Goal: Task Accomplishment & Management: Complete application form

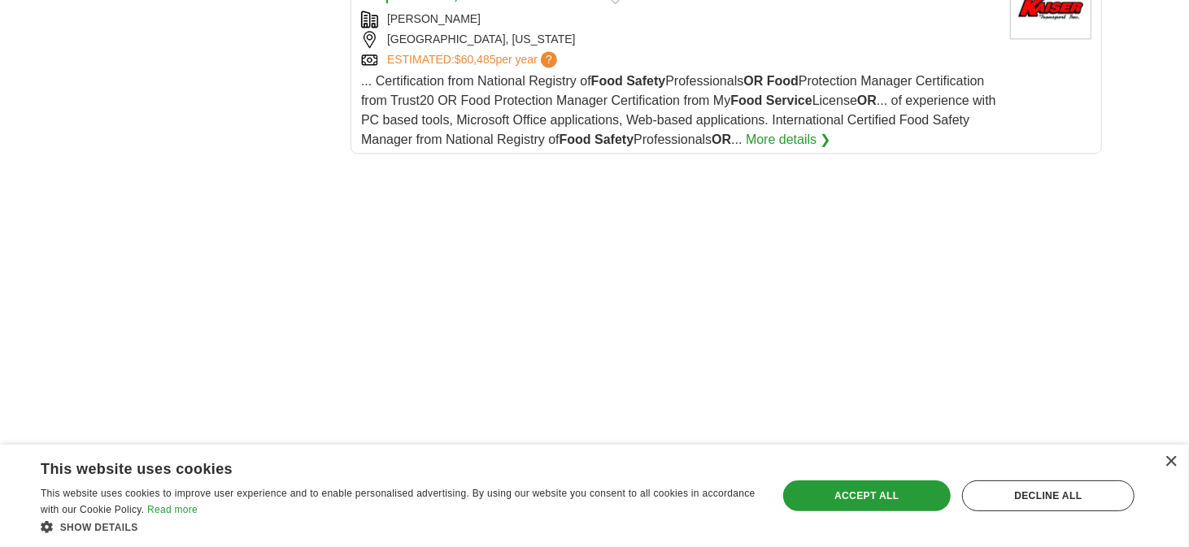
scroll to position [2196, 0]
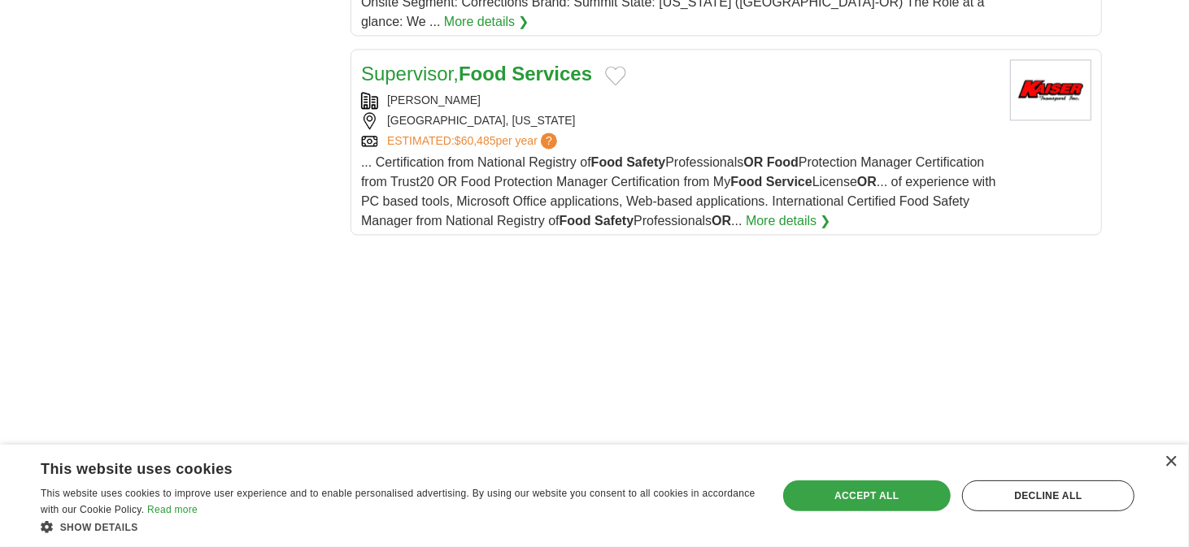
click at [926, 498] on div "Accept all" at bounding box center [867, 496] width 168 height 31
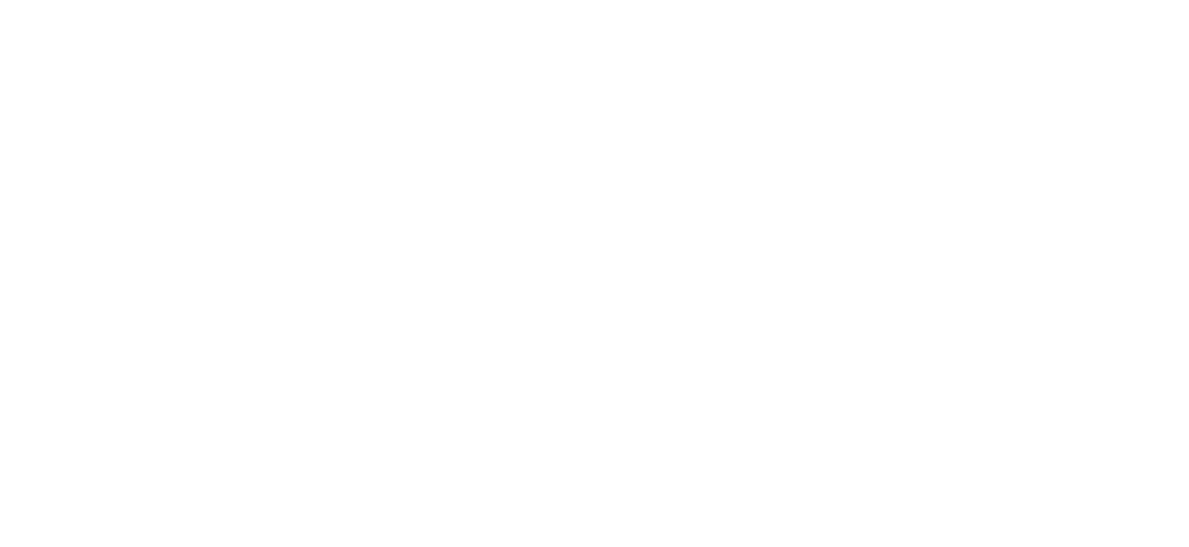
scroll to position [2603, 0]
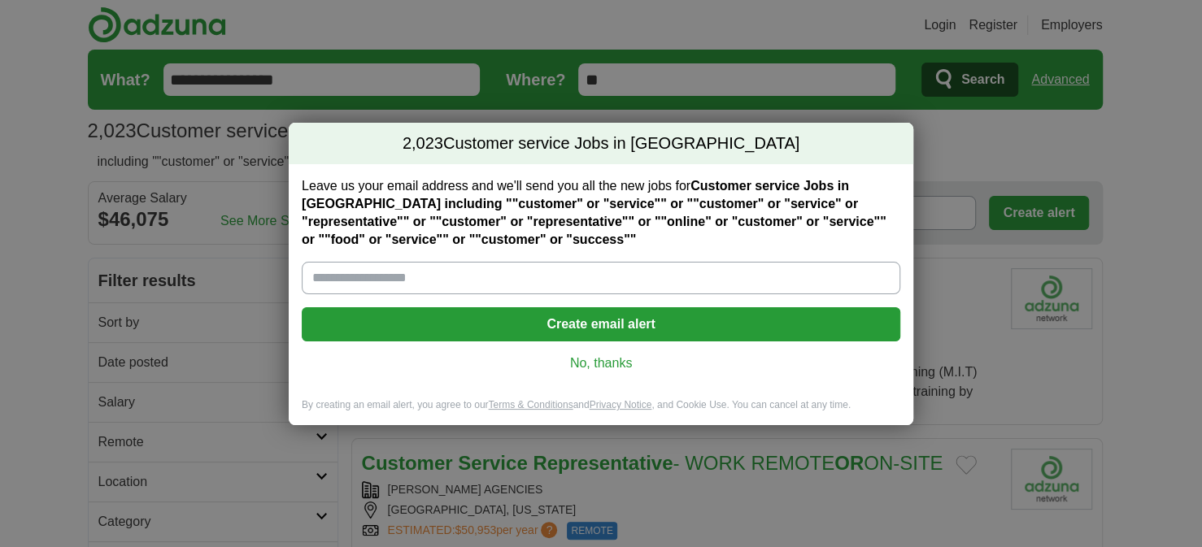
click at [448, 274] on input "Leave us your email address and we'll send you all the new jobs for Customer se…" at bounding box center [601, 278] width 599 height 33
type input "**********"
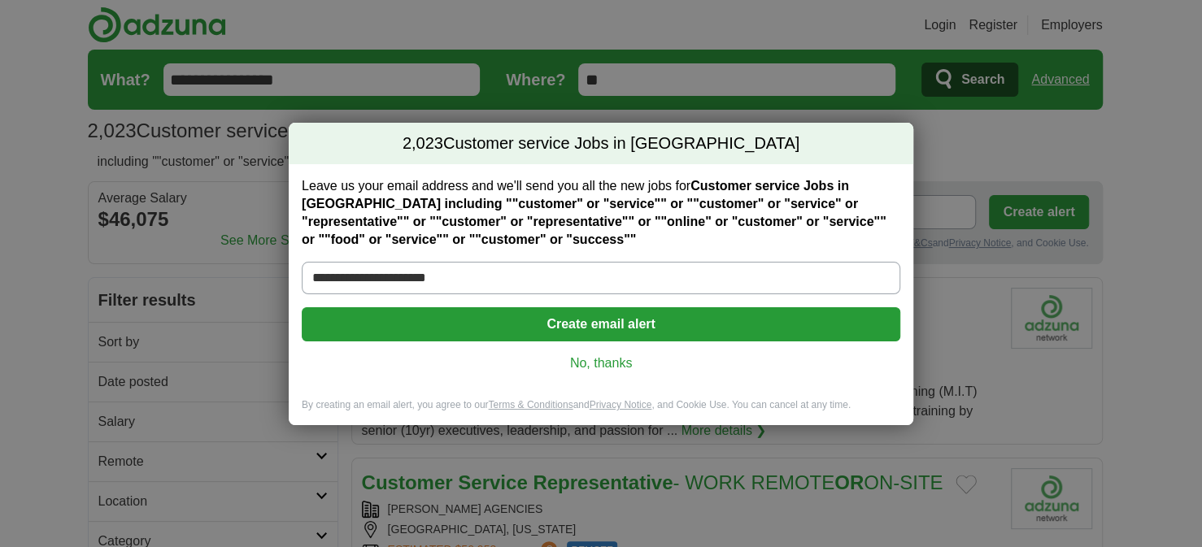
click at [614, 328] on button "Create email alert" at bounding box center [601, 324] width 599 height 34
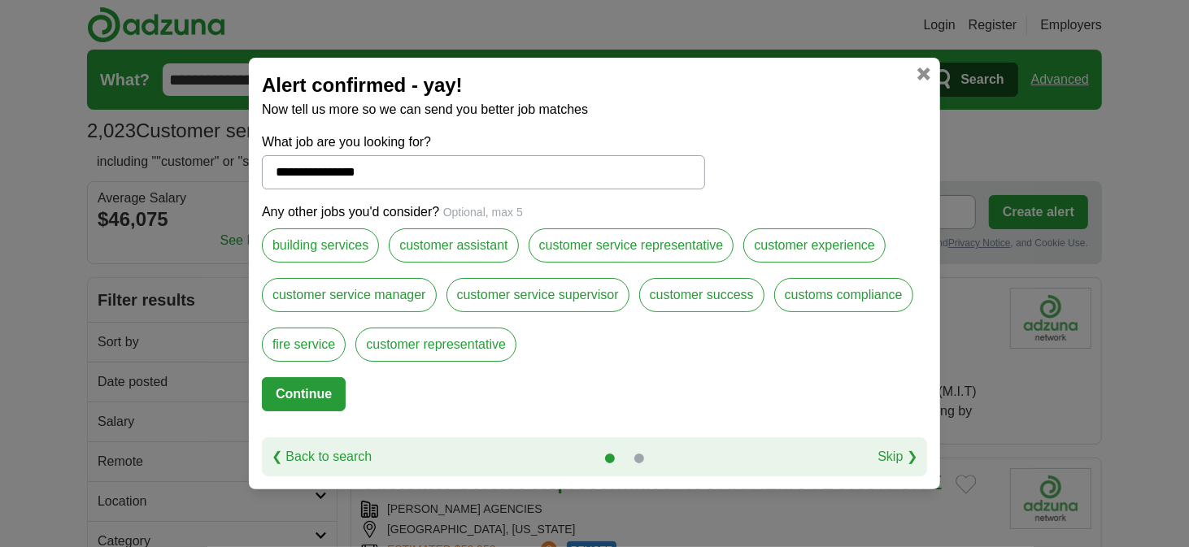
click at [377, 289] on label "customer service manager" at bounding box center [349, 295] width 175 height 34
click at [621, 246] on label "customer service representative" at bounding box center [632, 246] width 206 height 34
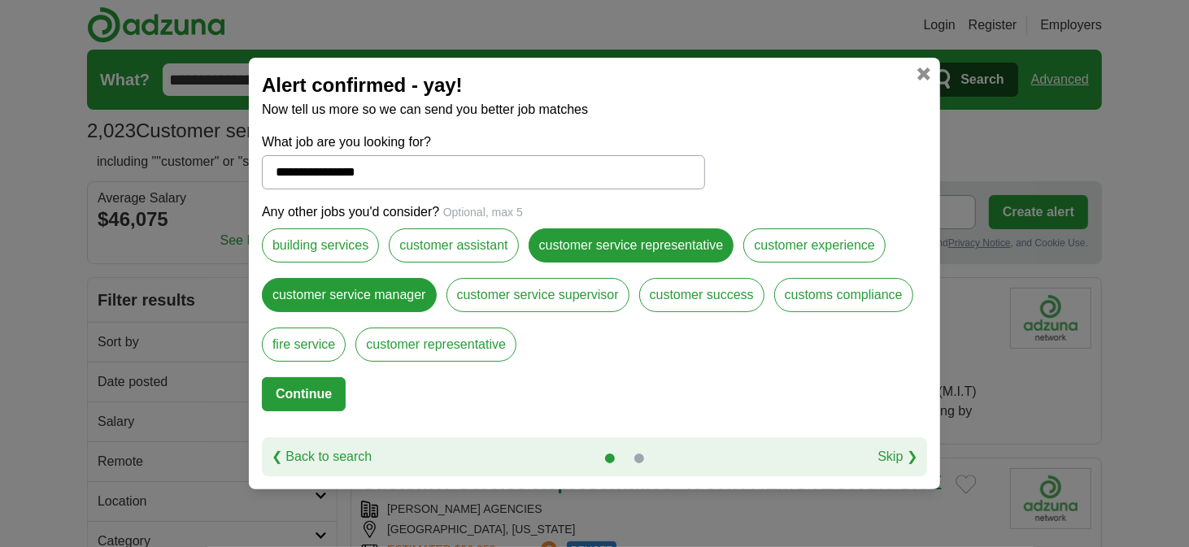
click at [396, 175] on input "**********" at bounding box center [483, 172] width 443 height 34
click at [314, 238] on label "building services" at bounding box center [320, 246] width 117 height 34
drag, startPoint x: 309, startPoint y: 387, endPoint x: 334, endPoint y: 376, distance: 26.9
click at [314, 382] on button "Continue" at bounding box center [304, 394] width 84 height 34
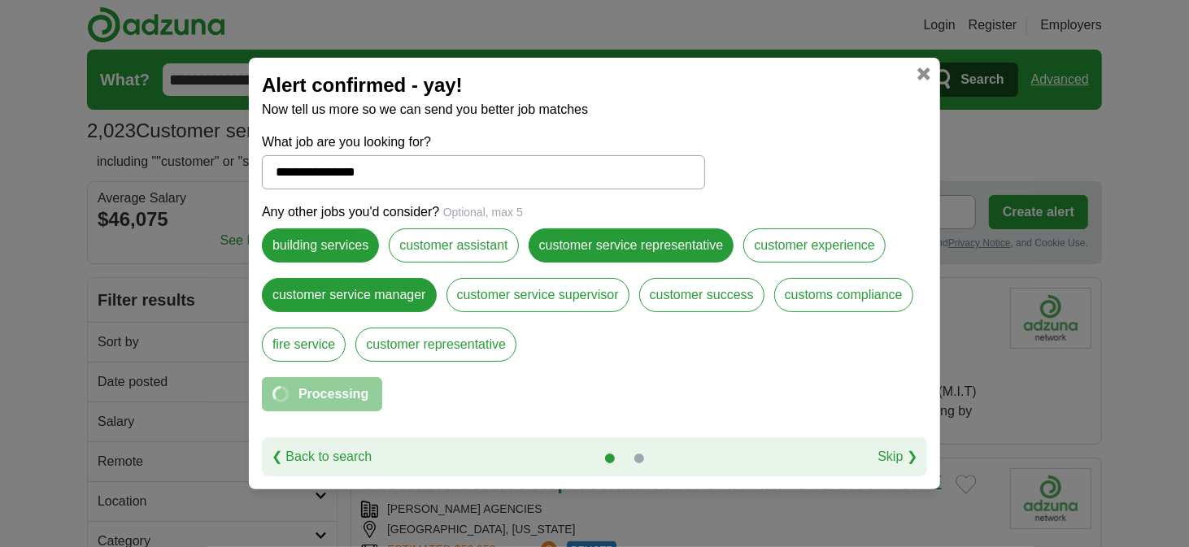
click at [918, 76] on link at bounding box center [924, 74] width 13 height 13
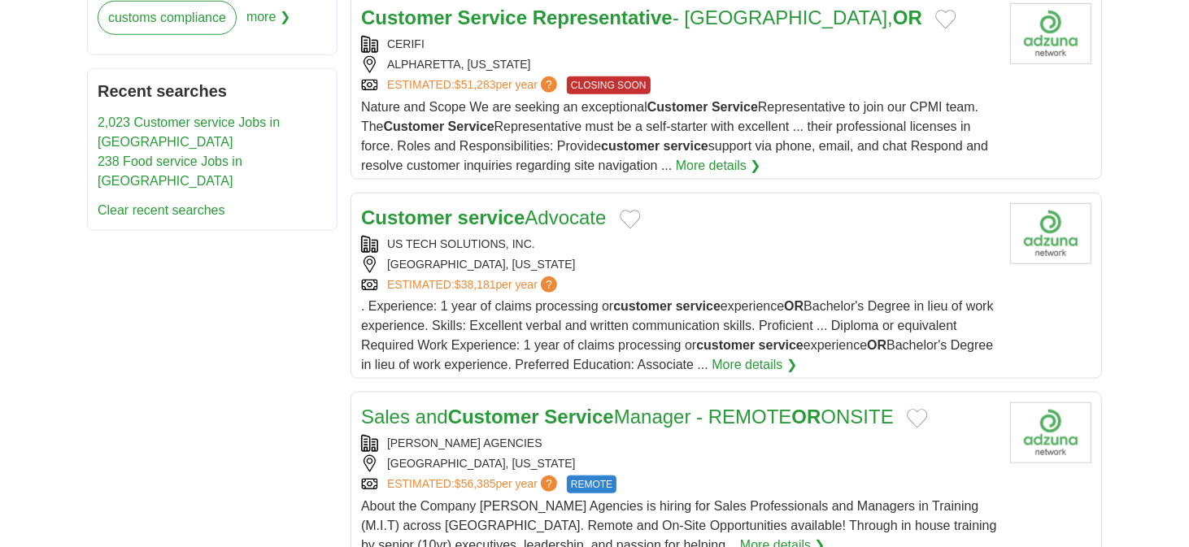
scroll to position [1139, 0]
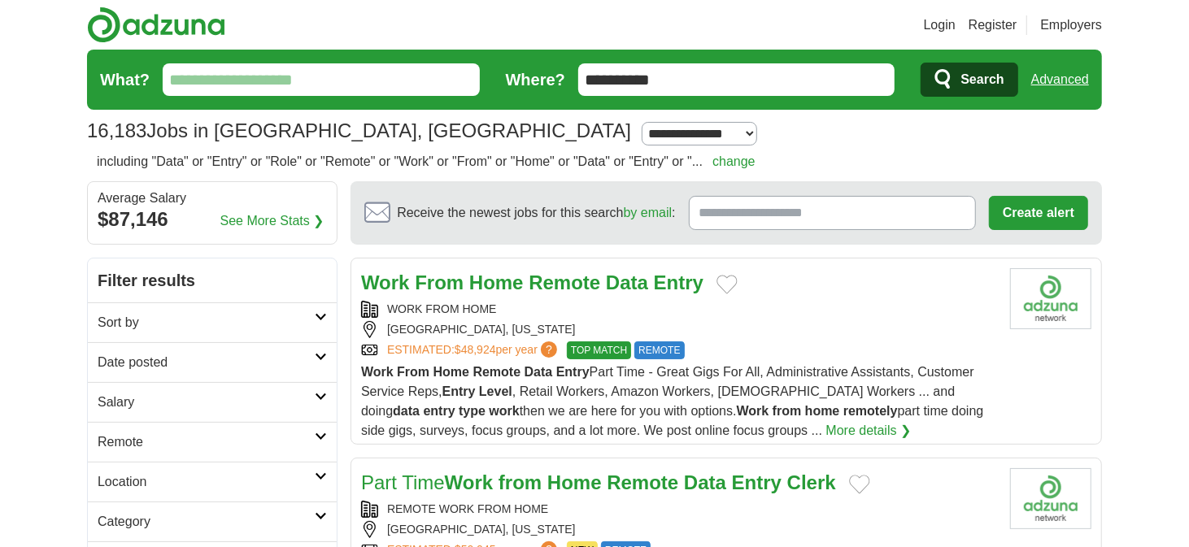
scroll to position [163, 0]
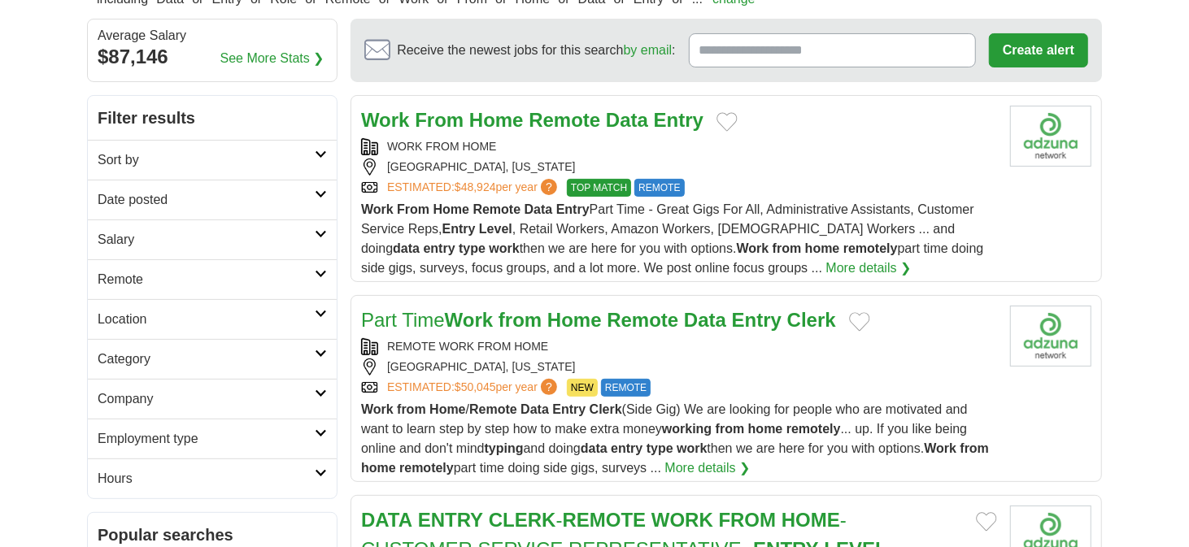
click at [549, 301] on article "[DEMOGRAPHIC_DATA] Work from Home Remote Data Entry Clerk REMOTE WORK FROM HOME…" at bounding box center [727, 388] width 752 height 187
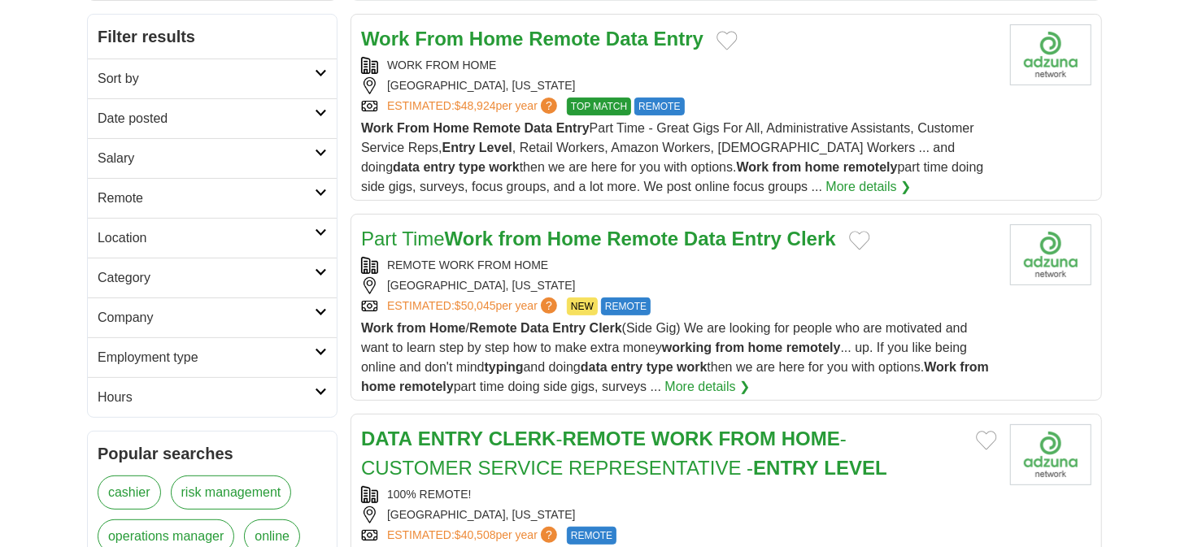
scroll to position [325, 0]
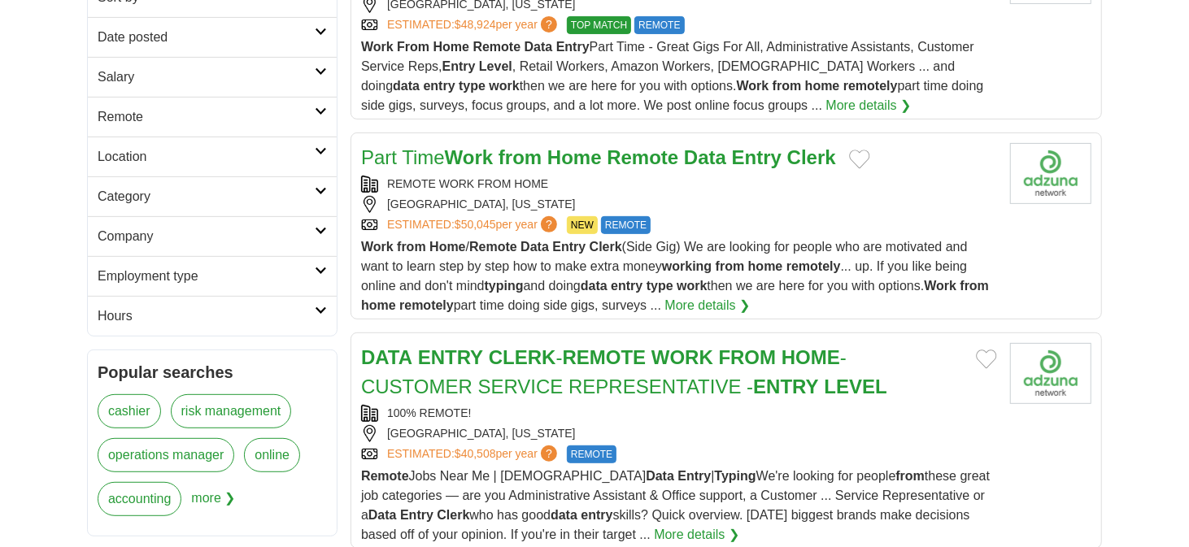
click at [623, 356] on strong "REMOTE" at bounding box center [605, 358] width 84 height 22
